Goal: Information Seeking & Learning: Learn about a topic

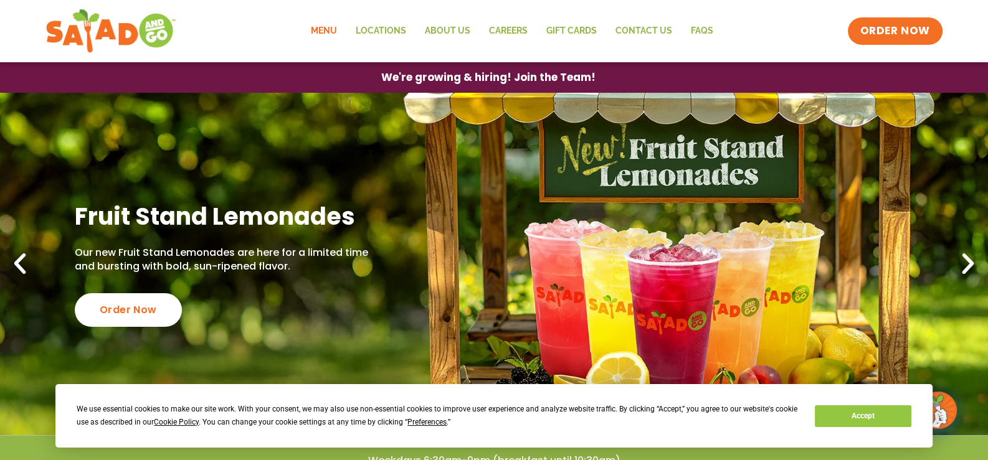
click at [328, 27] on link "Menu" at bounding box center [323, 31] width 45 height 29
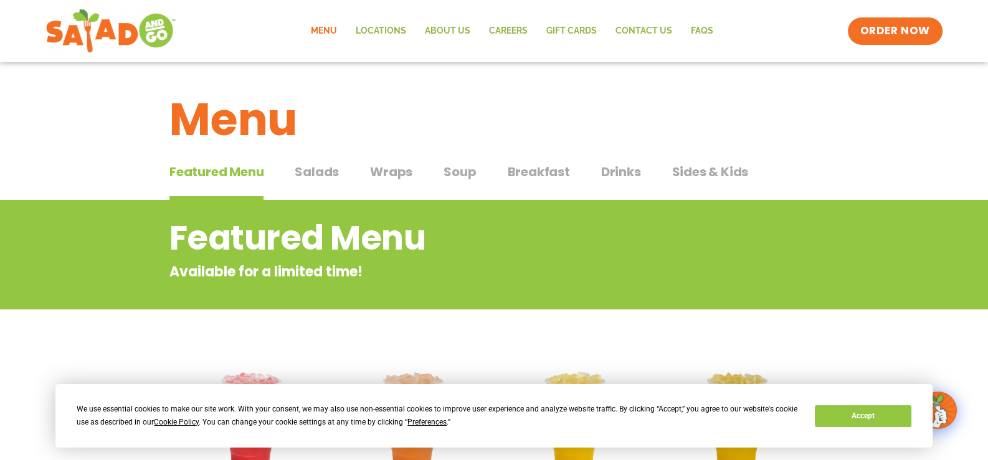
click at [392, 171] on span "Wraps" at bounding box center [391, 172] width 42 height 19
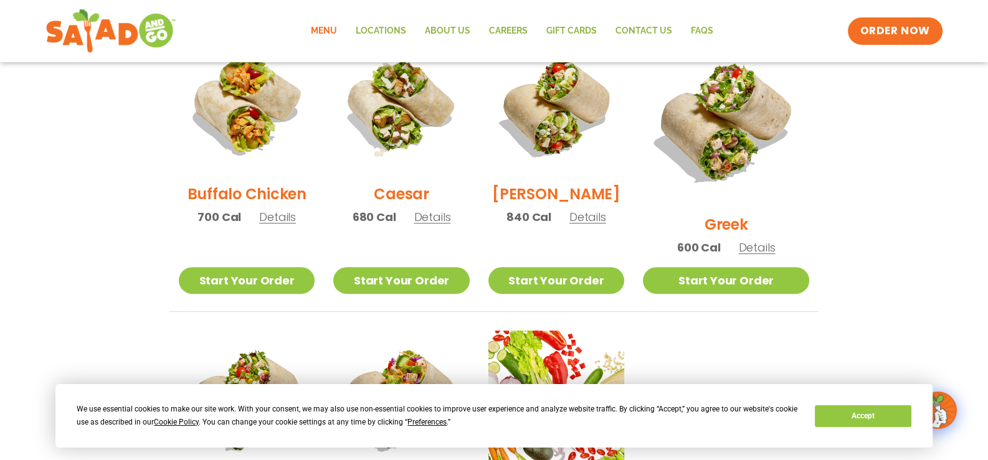
scroll to position [622, 0]
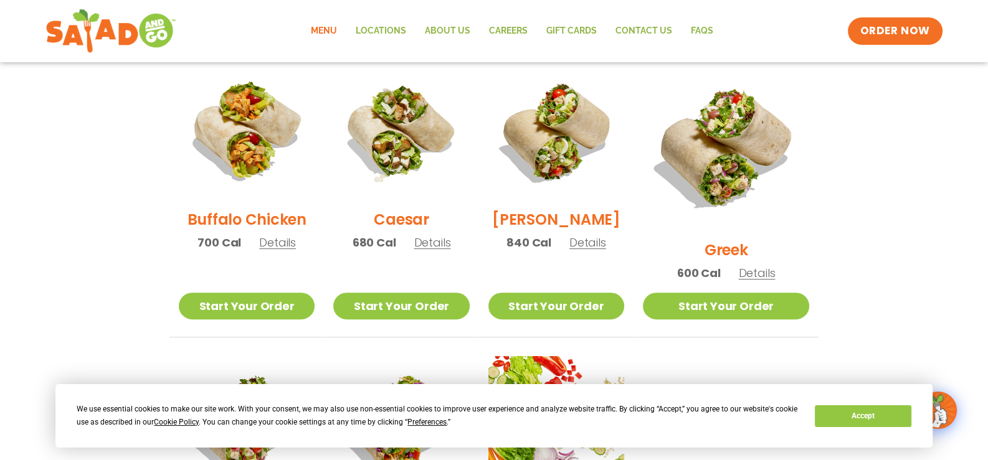
click at [772, 265] on span "Details" at bounding box center [757, 273] width 37 height 16
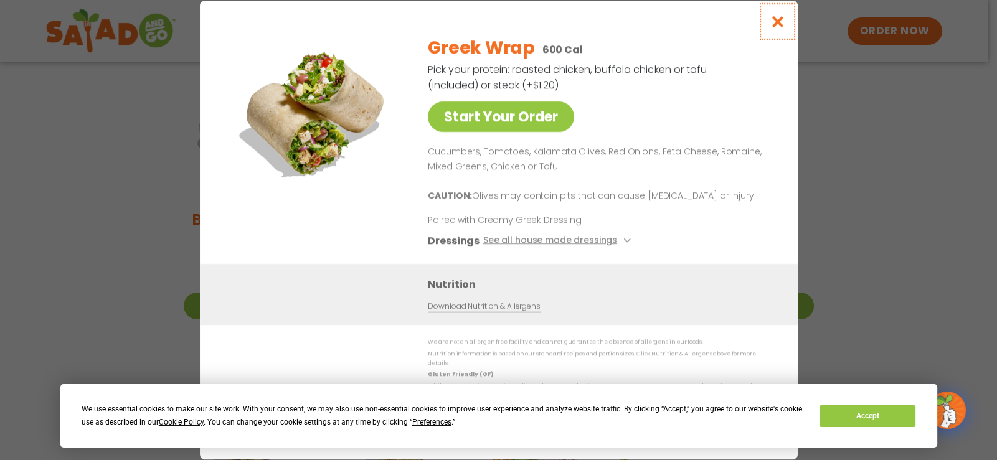
click at [780, 25] on icon "Close modal" at bounding box center [777, 21] width 16 height 13
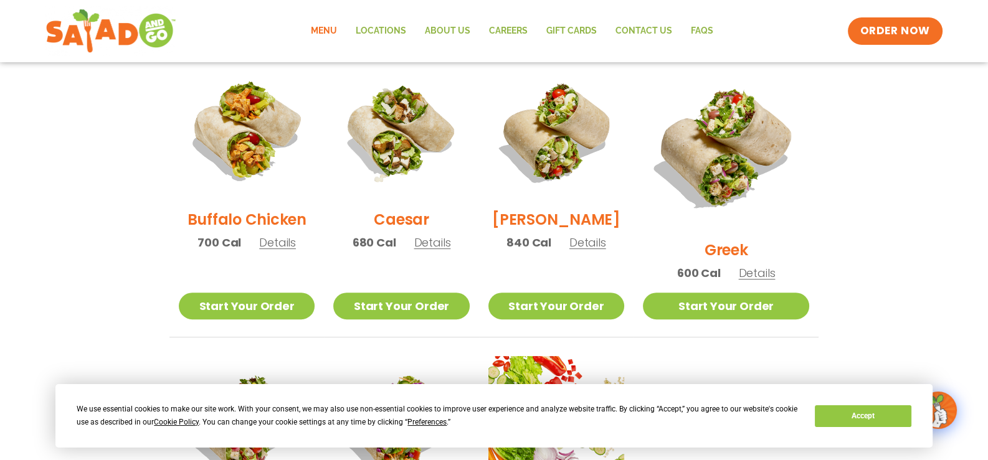
click at [443, 248] on span "Details" at bounding box center [432, 243] width 37 height 16
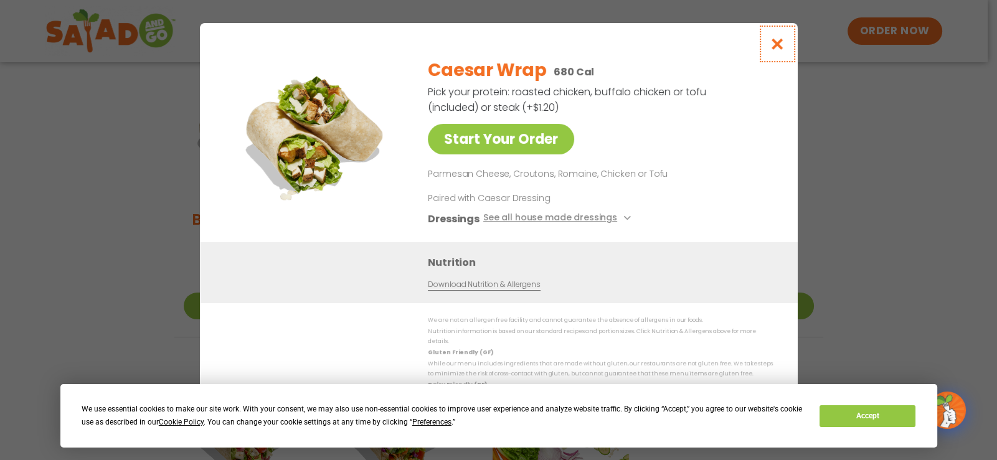
click at [781, 49] on icon "Close modal" at bounding box center [777, 43] width 16 height 13
